Goal: Transaction & Acquisition: Purchase product/service

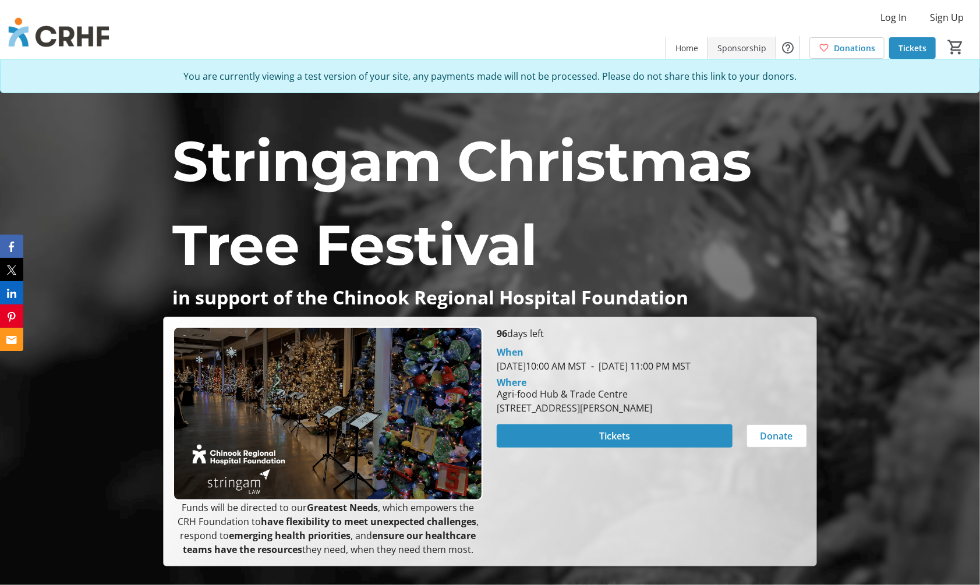
click at [734, 54] on span "Sponsorship" at bounding box center [741, 48] width 49 height 12
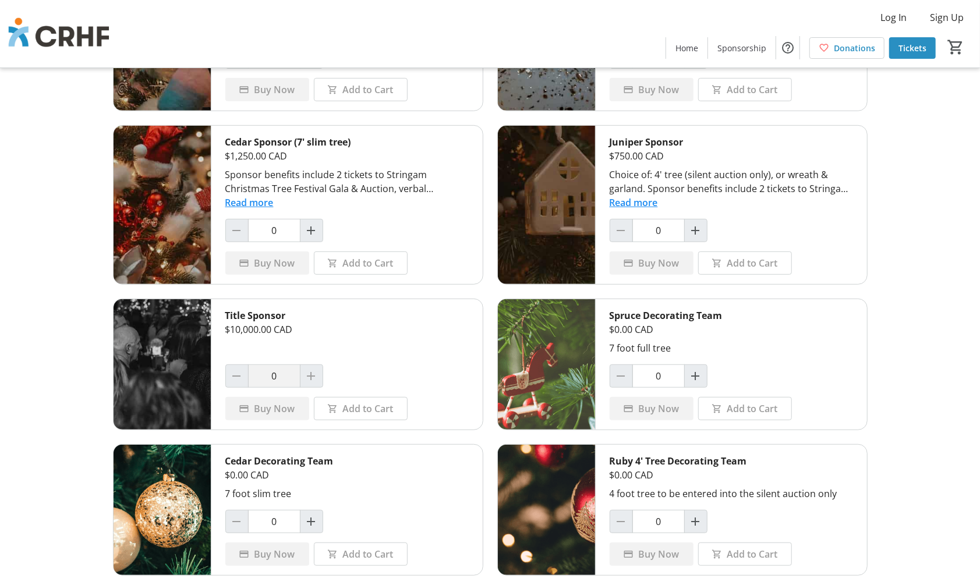
scroll to position [323, 0]
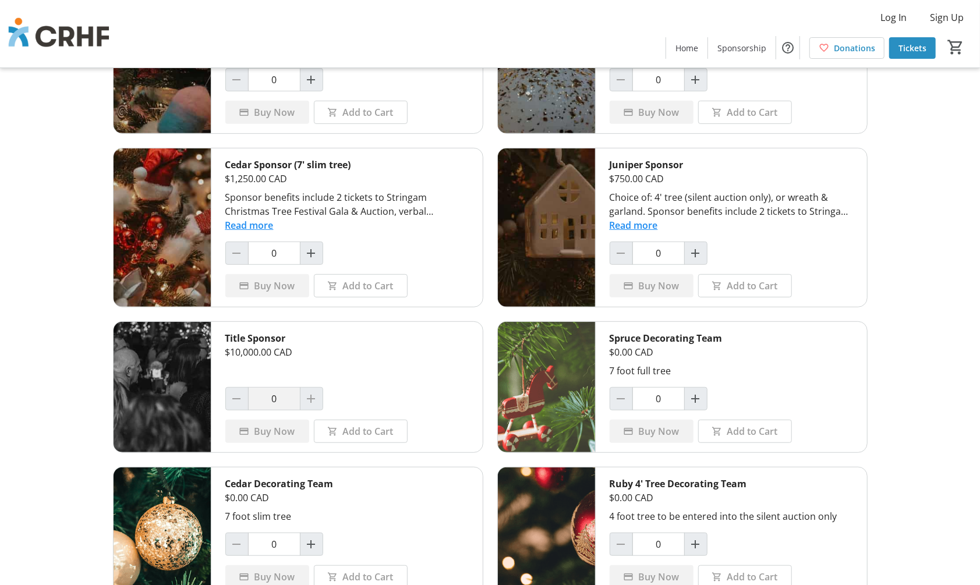
click at [636, 224] on button "Read more" at bounding box center [634, 225] width 48 height 14
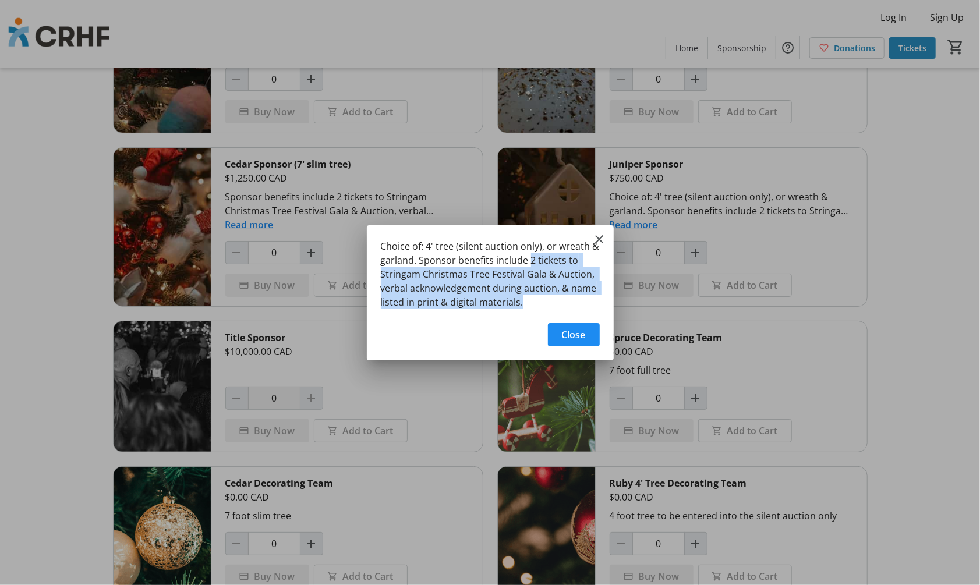
drag, startPoint x: 528, startPoint y: 260, endPoint x: 533, endPoint y: 300, distance: 40.5
click at [533, 300] on div "Choice of: 4' tree (silent auction only), or wreath & garland. Sponsor benefits…" at bounding box center [490, 270] width 247 height 91
copy div "2 tickets to Stringam Christmas Tree Festival Gala & Auction, verbal acknowledg…"
click at [574, 331] on span "Close" at bounding box center [574, 335] width 24 height 14
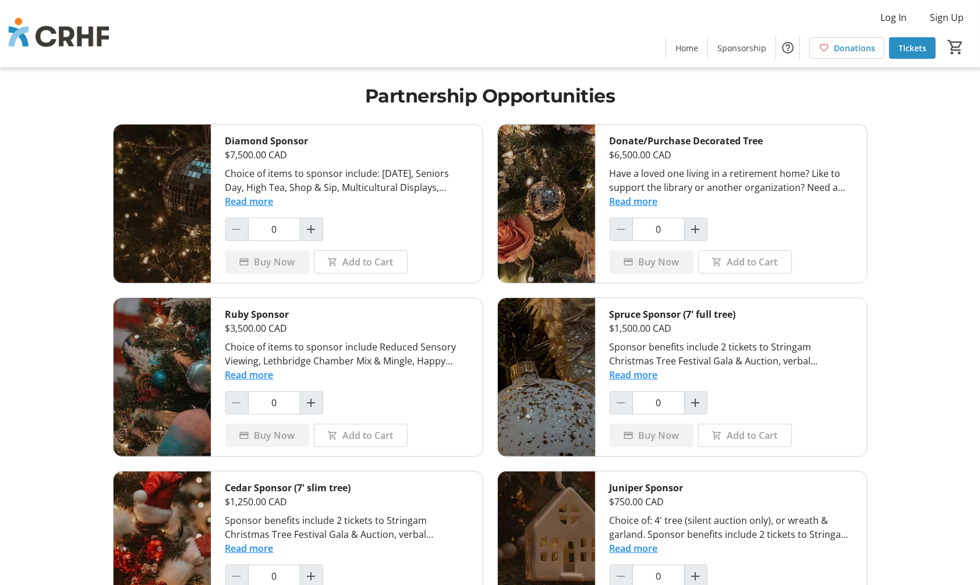
click at [886, 174] on tr-shared-ui-items-page-ui "Partnership Opportunities Diamond Sponsor $7,500.00 CAD Choice of items to spon…" at bounding box center [490, 506] width 980 height 1013
click at [682, 48] on span "Home" at bounding box center [686, 48] width 23 height 12
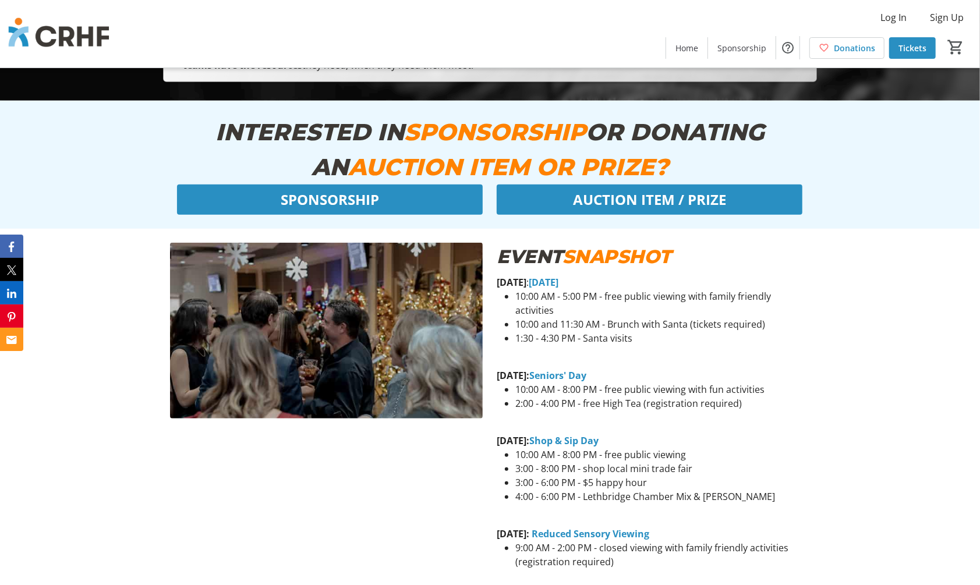
scroll to position [452, 0]
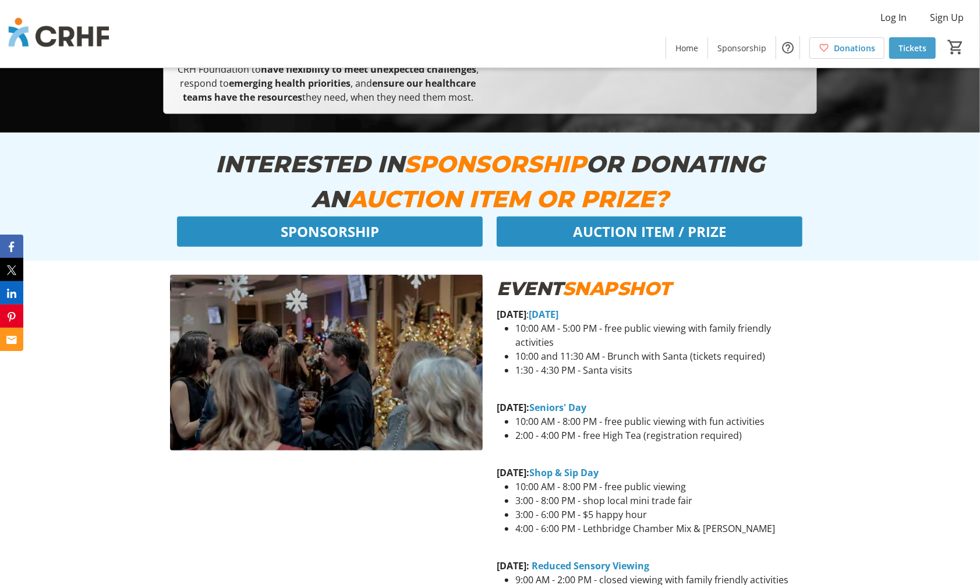
click at [918, 47] on span "Tickets" at bounding box center [912, 48] width 28 height 12
